Goal: Complete application form: Complete application form

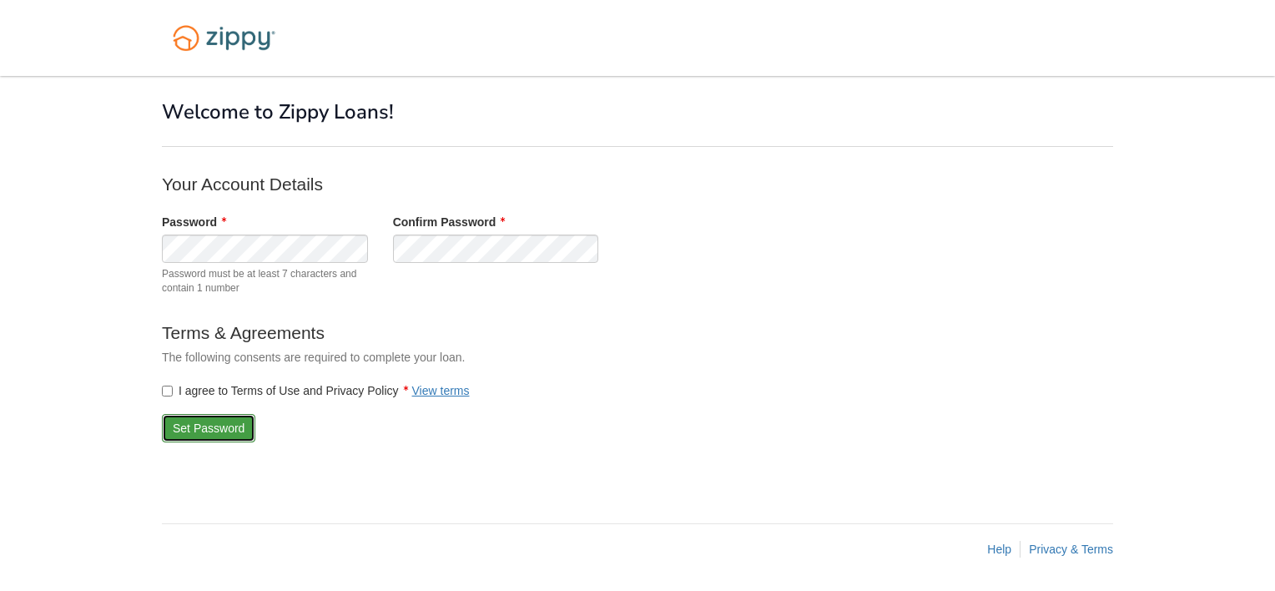
click at [184, 420] on button "Set Password" at bounding box center [208, 428] width 93 height 28
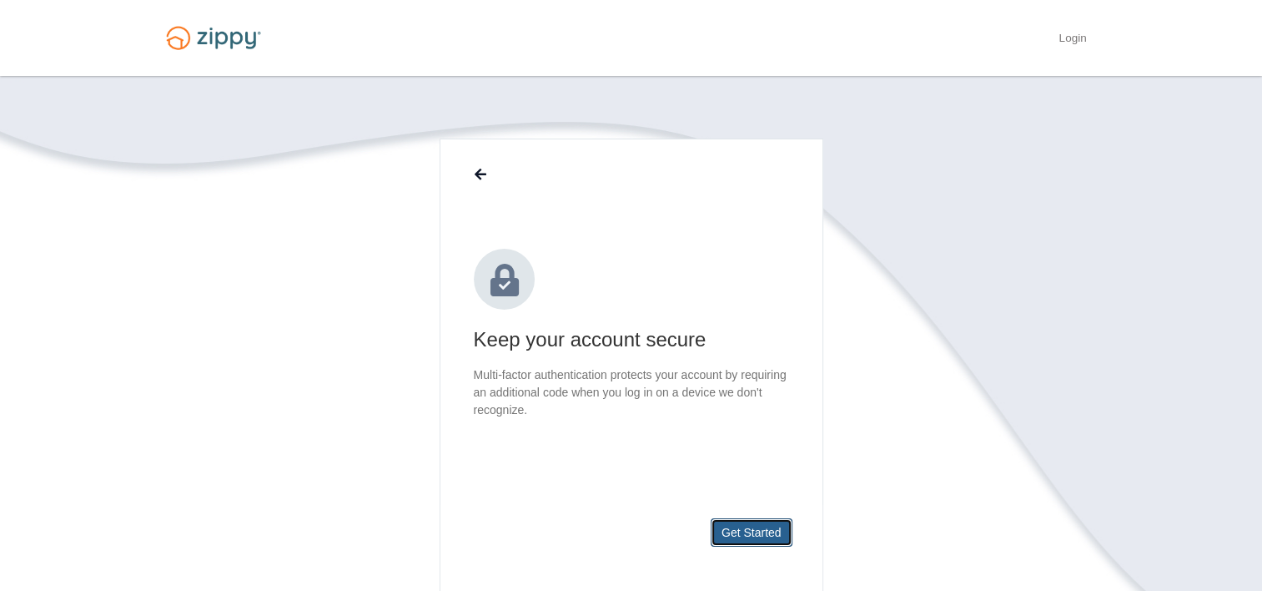
click at [740, 531] on button "Get Started" at bounding box center [752, 532] width 82 height 28
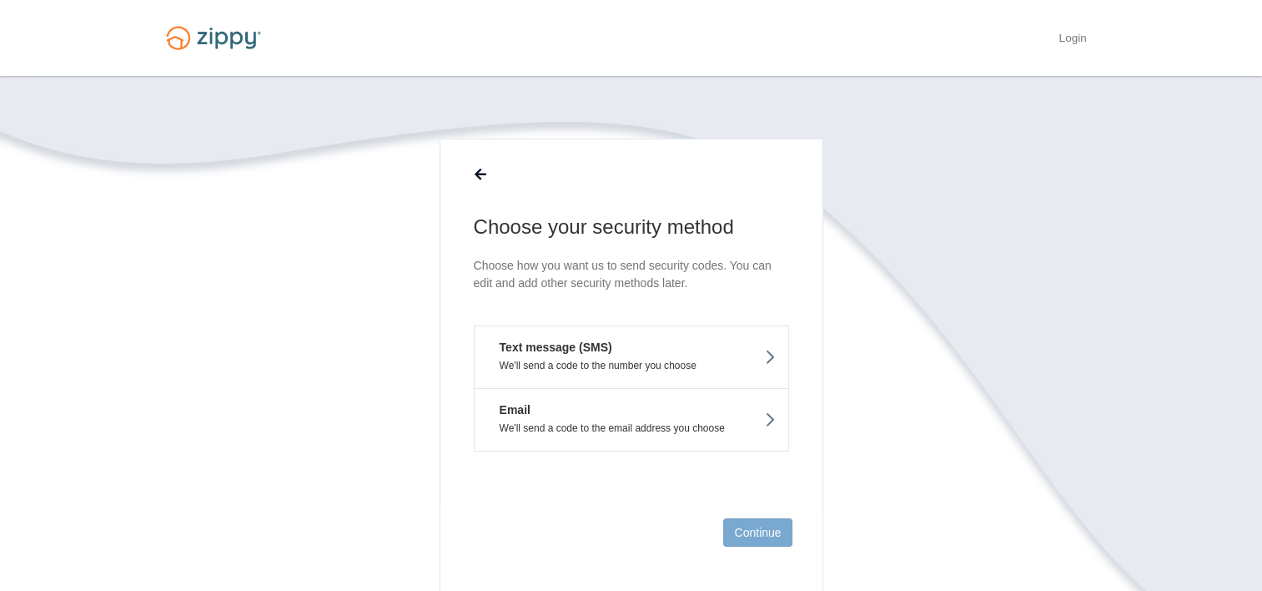
click at [627, 357] on button "Text message (SMS) We'll send a code to the number you choose" at bounding box center [631, 356] width 315 height 63
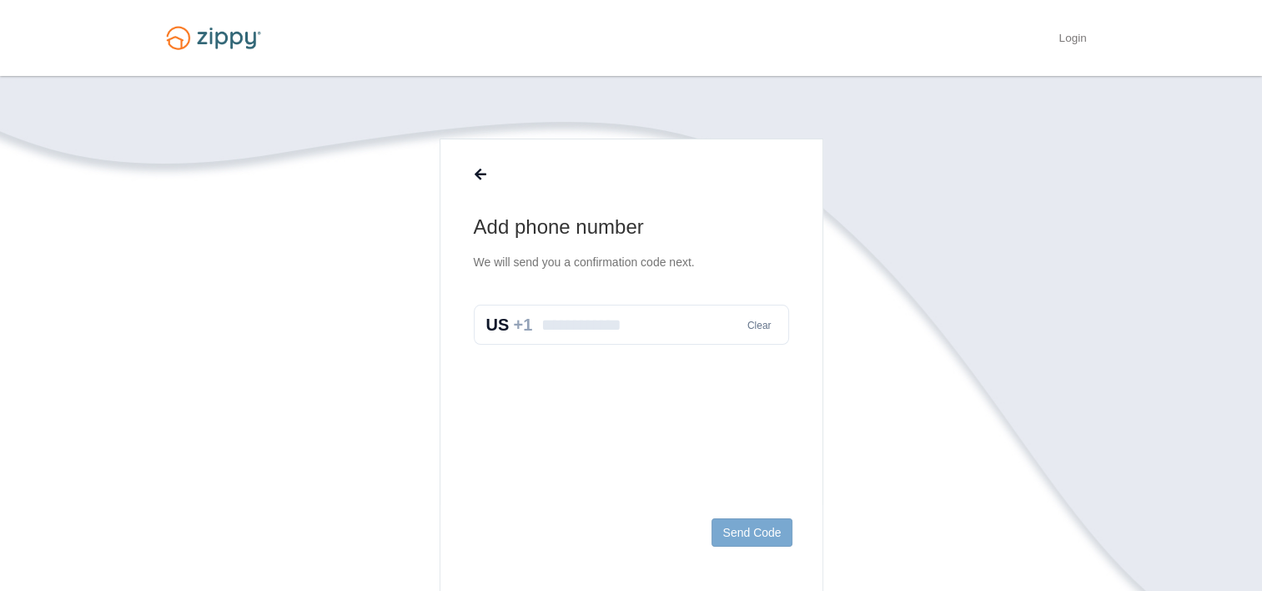
click at [601, 330] on input "text" at bounding box center [631, 324] width 315 height 40
type input "**********"
click at [768, 527] on button "Send Code" at bounding box center [752, 532] width 80 height 28
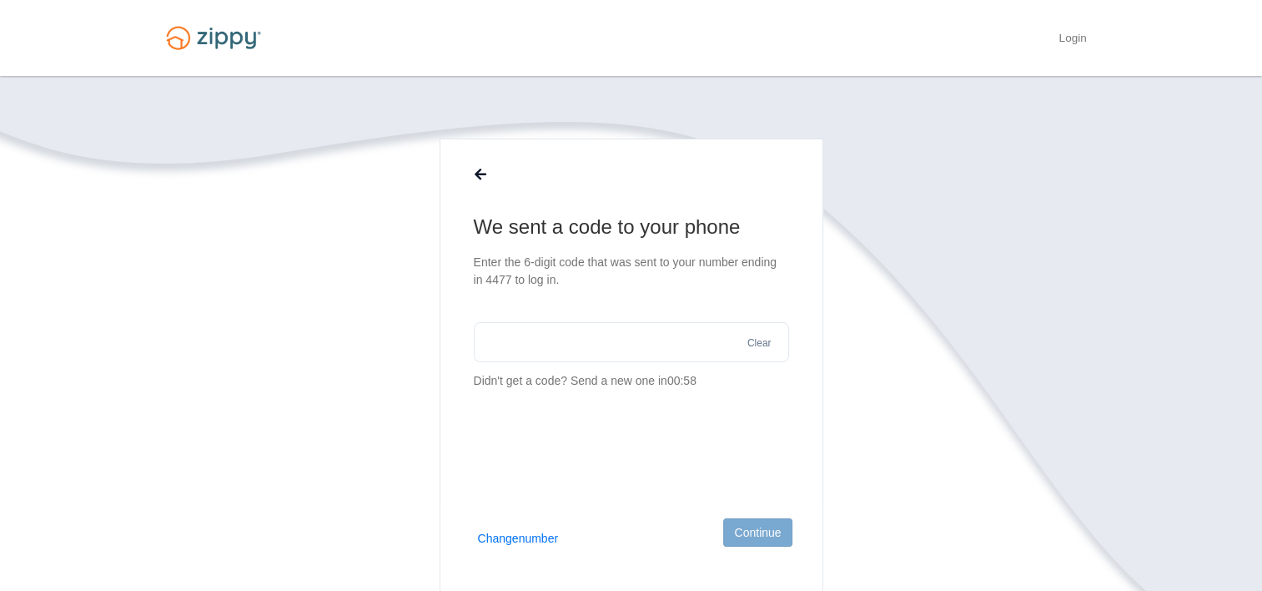
click at [606, 334] on input "text" at bounding box center [631, 342] width 315 height 40
type input "******"
click at [746, 527] on button "Continue" at bounding box center [757, 532] width 68 height 28
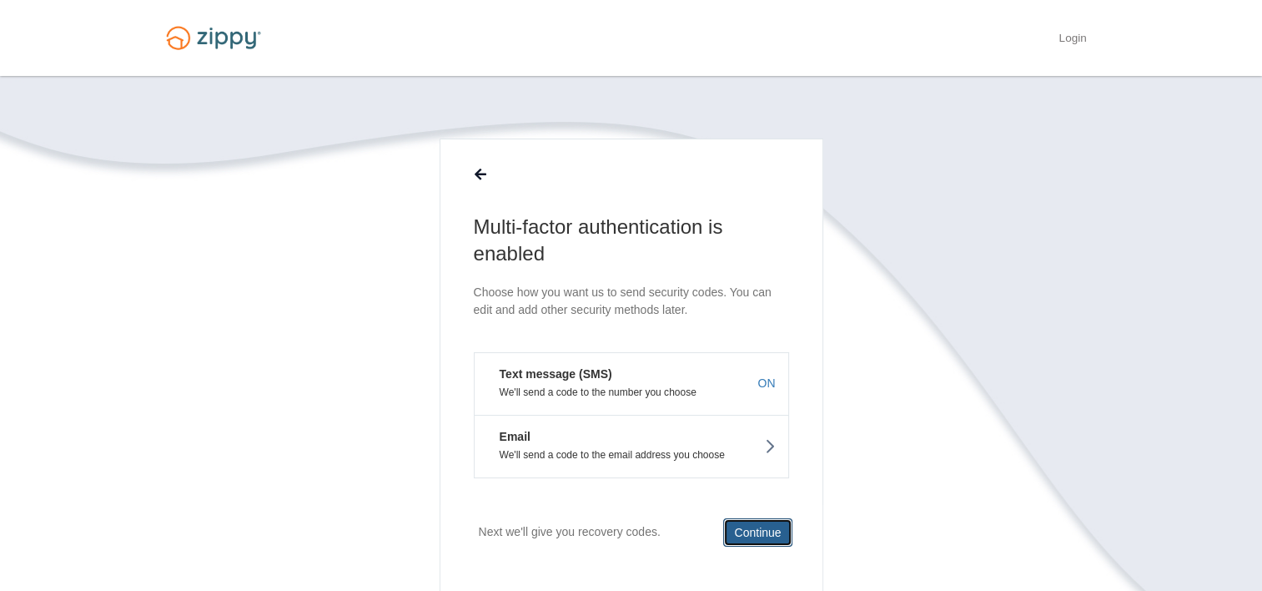
click at [761, 527] on button "Continue" at bounding box center [757, 532] width 68 height 28
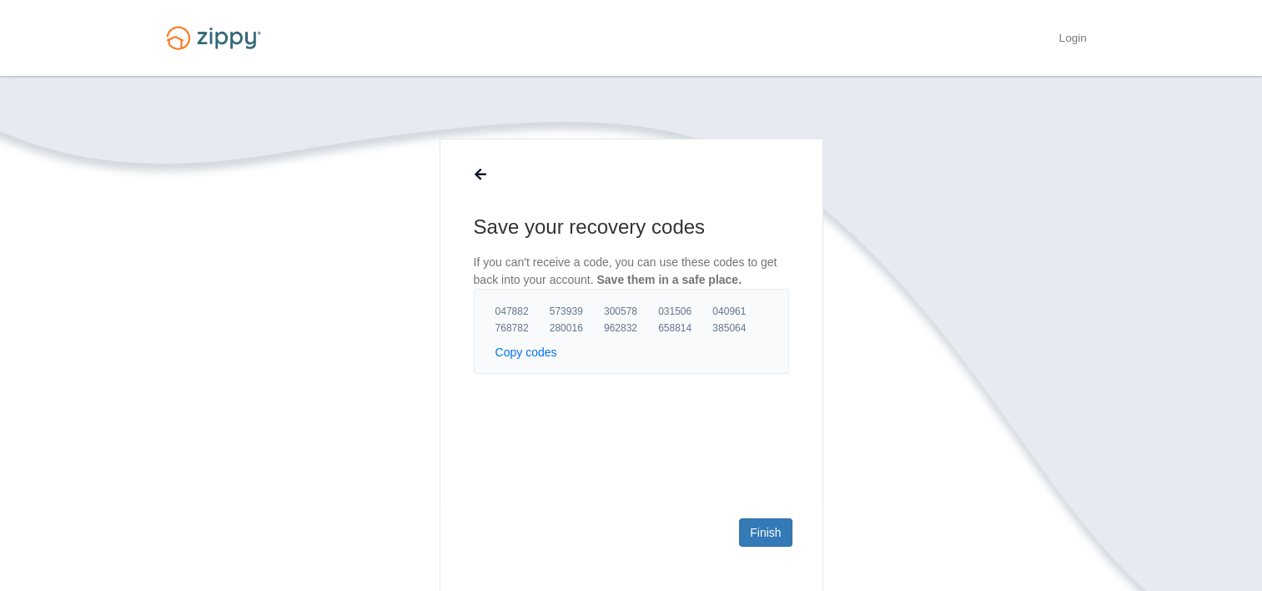
click at [542, 354] on button "Copy codes" at bounding box center [526, 352] width 62 height 17
click at [771, 532] on link "Finish" at bounding box center [765, 532] width 53 height 28
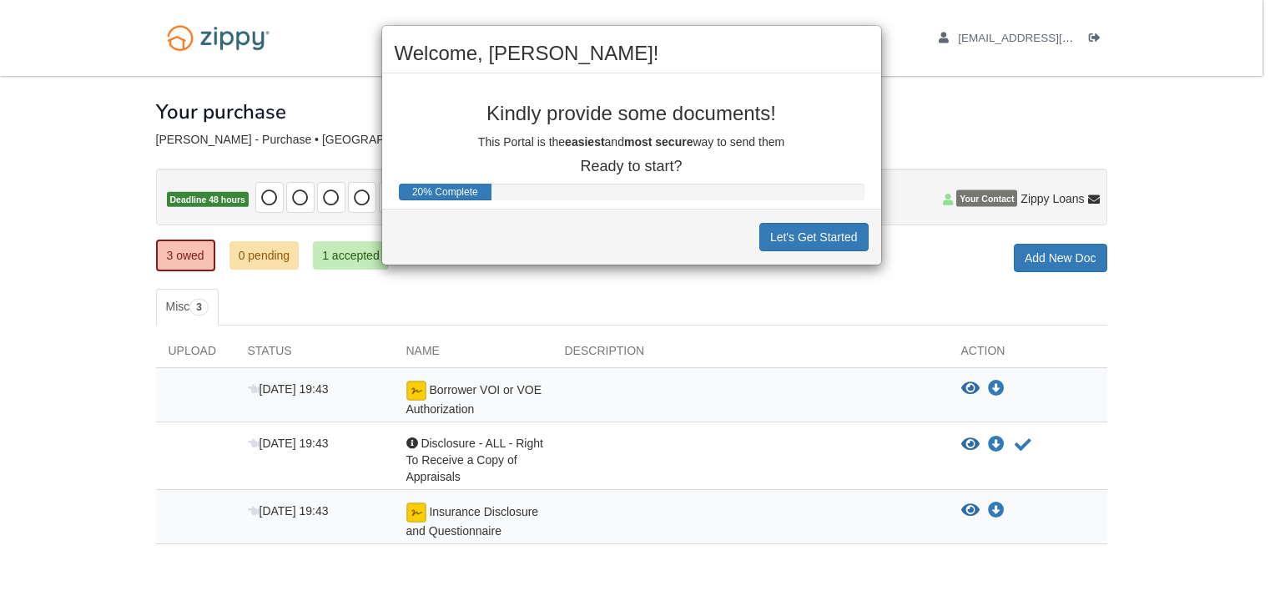
click at [784, 292] on div "Welcome, Dennis! Kindly provide some documents! This Portal is the easiest and …" at bounding box center [637, 295] width 1275 height 591
drag, startPoint x: 614, startPoint y: 88, endPoint x: 574, endPoint y: 73, distance: 42.5
click at [572, 80] on div "Kindly provide some documents! This Portal is the easiest and most secure way t…" at bounding box center [631, 123] width 499 height 101
drag, startPoint x: 574, startPoint y: 73, endPoint x: 699, endPoint y: 53, distance: 126.7
click at [689, 53] on h2 "Welcome, Dennis!" at bounding box center [632, 54] width 474 height 22
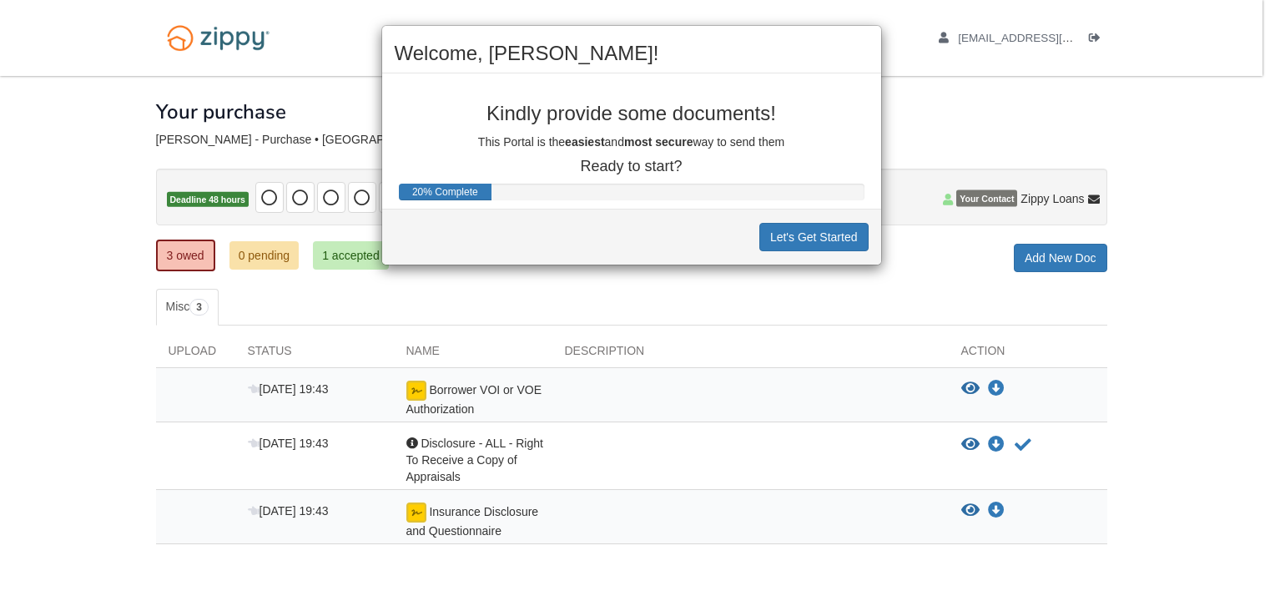
click at [834, 67] on div "Welcome, Dennis!" at bounding box center [631, 58] width 499 height 31
